Goal: Information Seeking & Learning: Learn about a topic

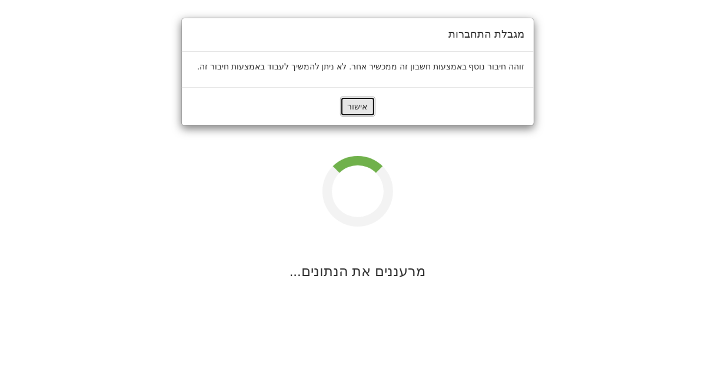
click at [361, 102] on button "אישור" at bounding box center [357, 107] width 35 height 20
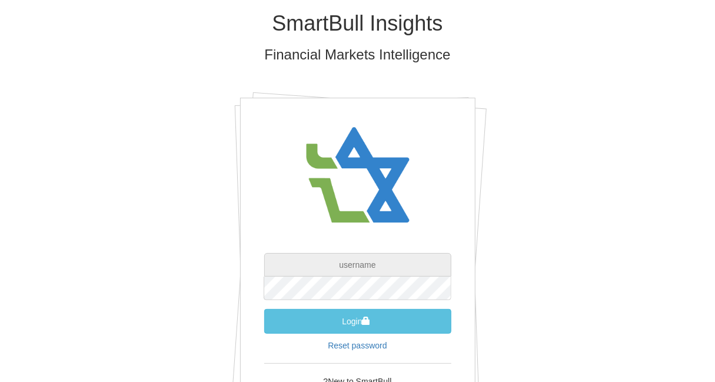
type input "[EMAIL_ADDRESS][DOMAIN_NAME]"
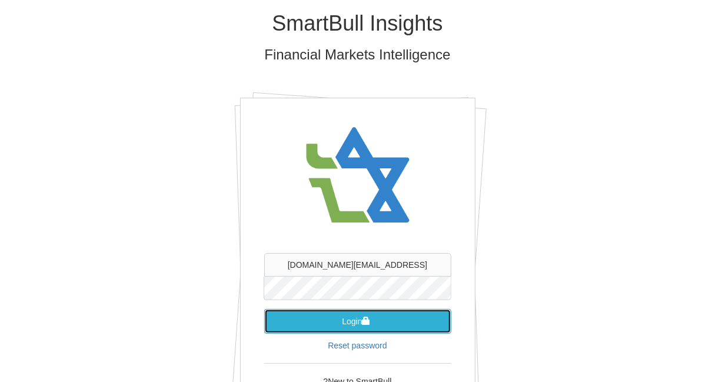
click at [351, 313] on button "Login" at bounding box center [357, 321] width 187 height 25
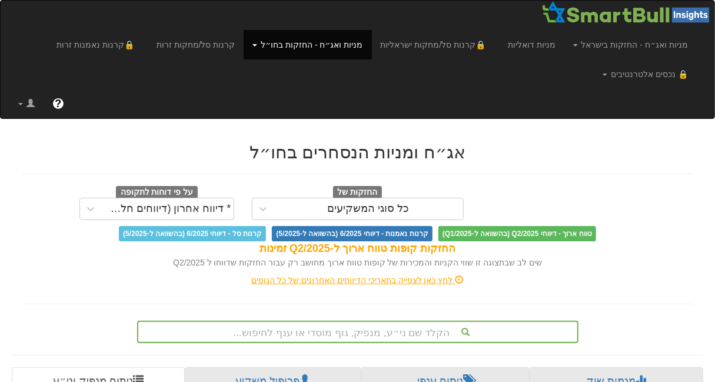
click at [365, 327] on div "הקלד שם ני״ע, מנפיק, גוף מוסדי או ענף לחיפוש..." at bounding box center [358, 332] width 442 height 22
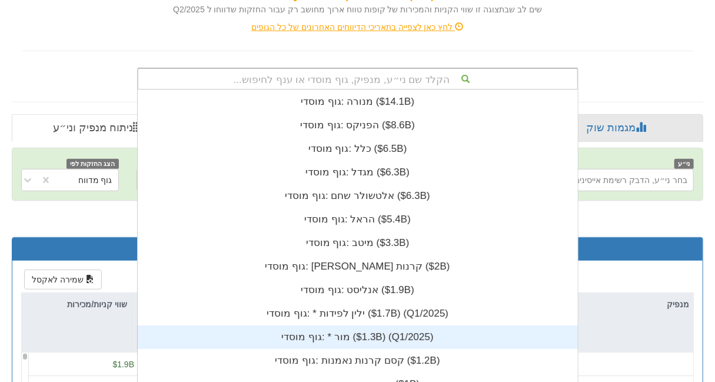
scroll to position [293, 0]
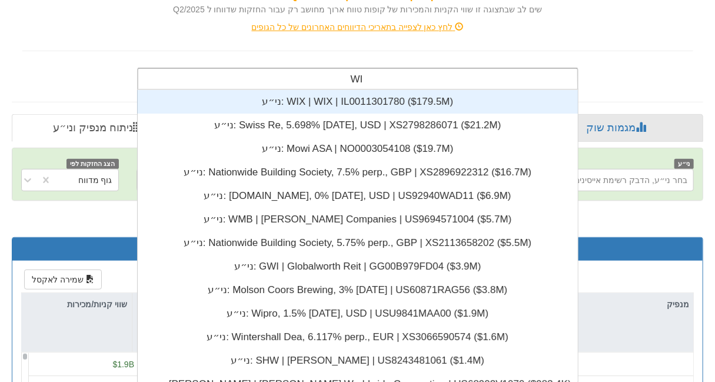
type input "WIX"
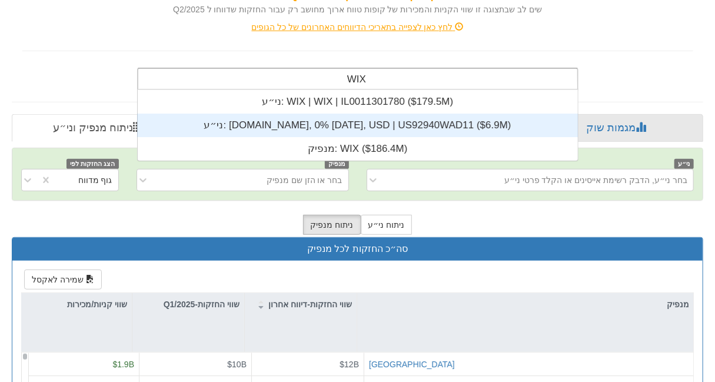
click at [353, 118] on div "ני״ע: ‎[DOMAIN_NAME], 0% [DATE], USD | US92940WAD11 ‎($6.9M)‏" at bounding box center [357, 126] width 441 height 24
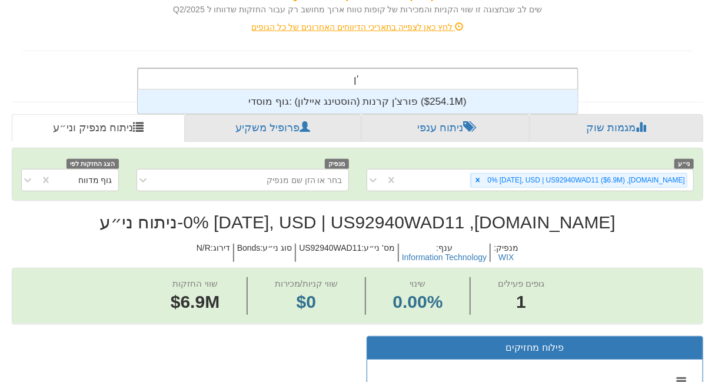
type input "'"
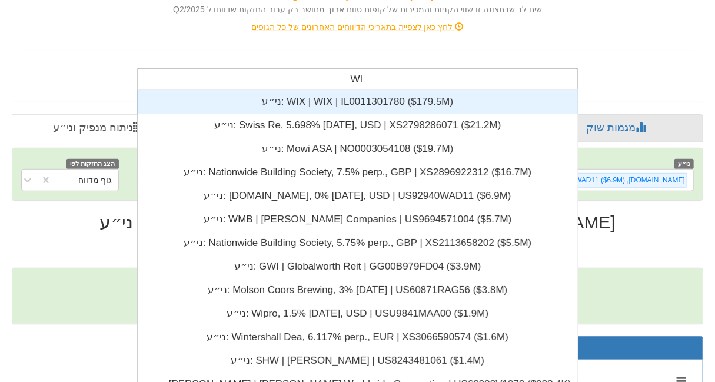
type input "WIX"
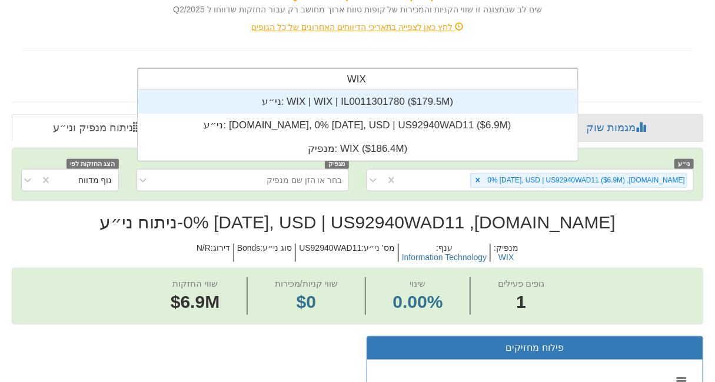
click at [347, 101] on div "ני״ע: ‎WIX | WIX | IL0011301780 ‎($179.5M)‏" at bounding box center [357, 102] width 441 height 24
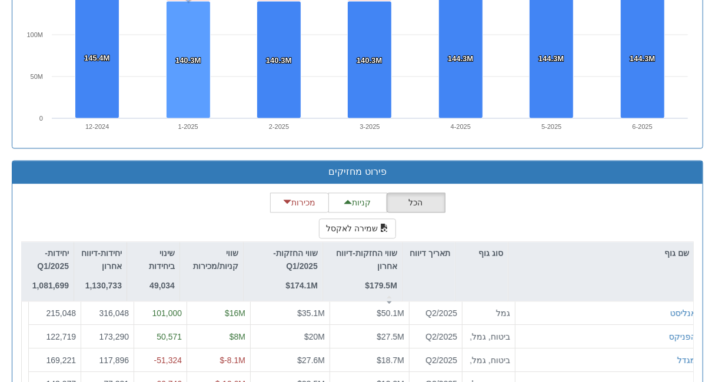
scroll to position [1120, 0]
